Goal: Information Seeking & Learning: Compare options

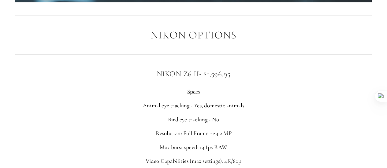
scroll to position [918, 0]
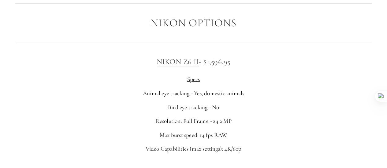
click at [287, 49] on div at bounding box center [193, 42] width 366 height 17
drag, startPoint x: 199, startPoint y: 63, endPoint x: 155, endPoint y: 65, distance: 44.3
click at [155, 65] on h3 "Nikon Z6 II - $1,596.95" at bounding box center [193, 62] width 356 height 12
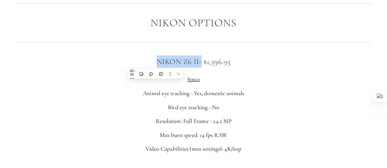
copy h3 "Nikon Z6 II"
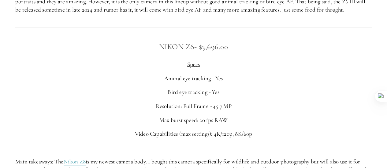
scroll to position [1106, 0]
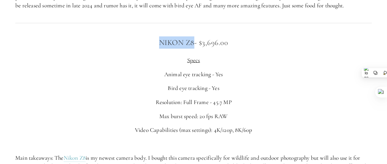
drag, startPoint x: 161, startPoint y: 41, endPoint x: 194, endPoint y: 42, distance: 33.4
click at [194, 42] on h3 "Nikon Z8 - $3,696.00" at bounding box center [193, 42] width 356 height 12
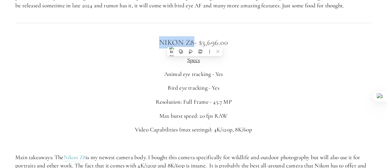
copy link "Nikon Z8"
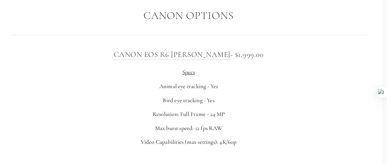
scroll to position [2003, 5]
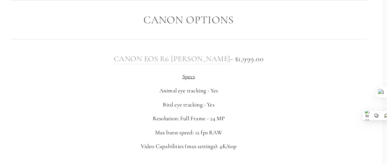
click at [149, 57] on link "Canon EOS R6 [PERSON_NAME]" at bounding box center [172, 59] width 116 height 10
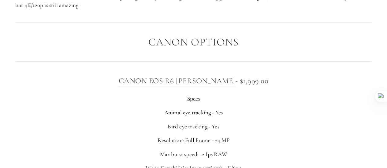
scroll to position [1993, 0]
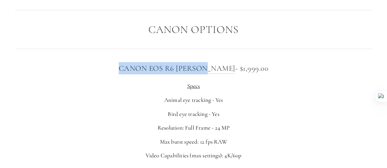
drag, startPoint x: 129, startPoint y: 67, endPoint x: 219, endPoint y: 71, distance: 90.5
click at [219, 71] on h3 "Canon EOS R6 [PERSON_NAME] - $1,999.00" at bounding box center [193, 68] width 356 height 12
copy link "Canon EOS R6 [PERSON_NAME]"
click at [171, 9] on div at bounding box center [193, 10] width 366 height 17
